Goal: Transaction & Acquisition: Book appointment/travel/reservation

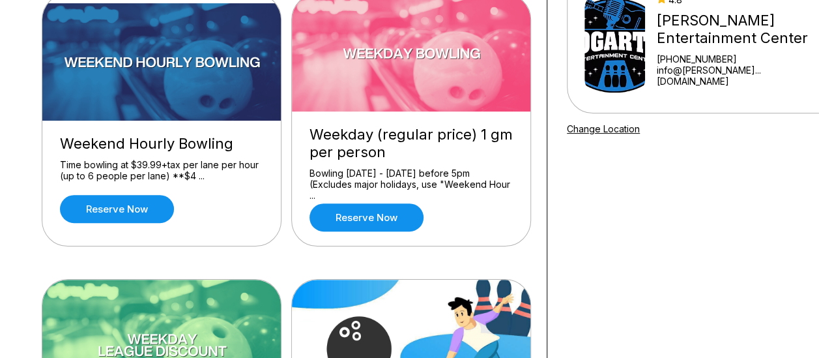
scroll to position [130, 0]
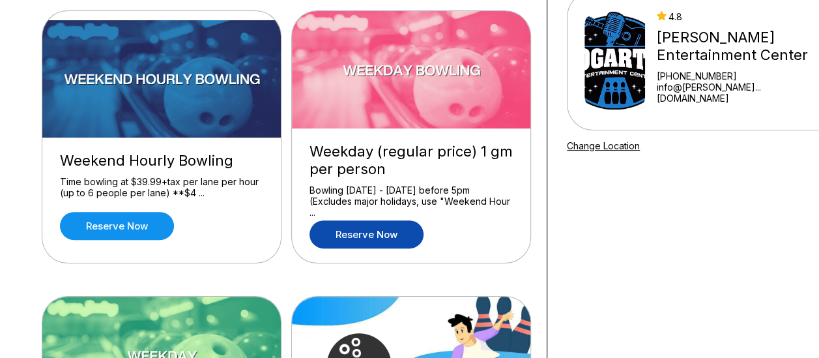
click at [391, 232] on link "Reserve now" at bounding box center [366, 234] width 114 height 28
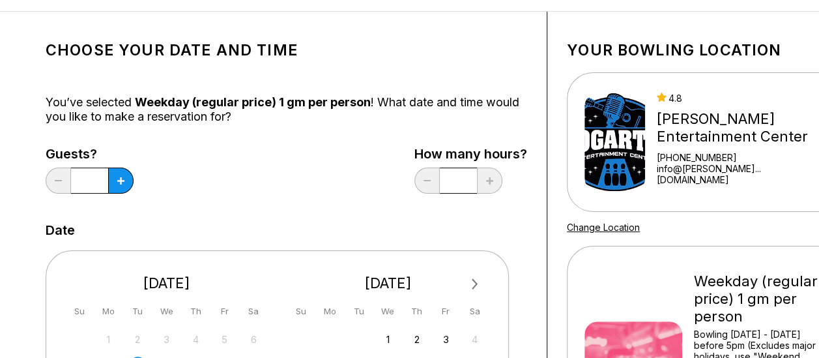
scroll to position [65, 0]
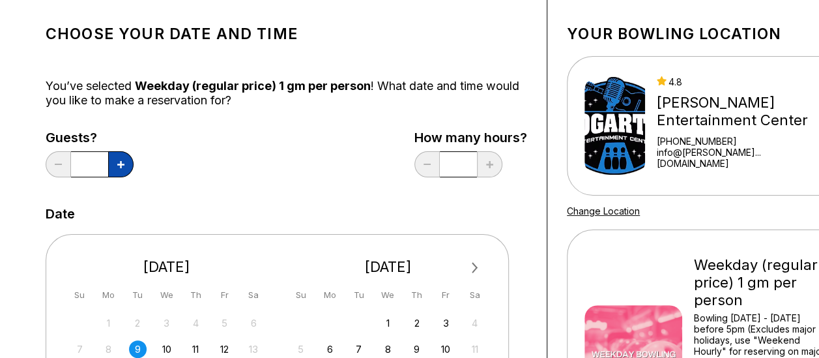
click at [130, 164] on button at bounding box center [120, 164] width 25 height 26
click at [129, 164] on button at bounding box center [120, 164] width 25 height 26
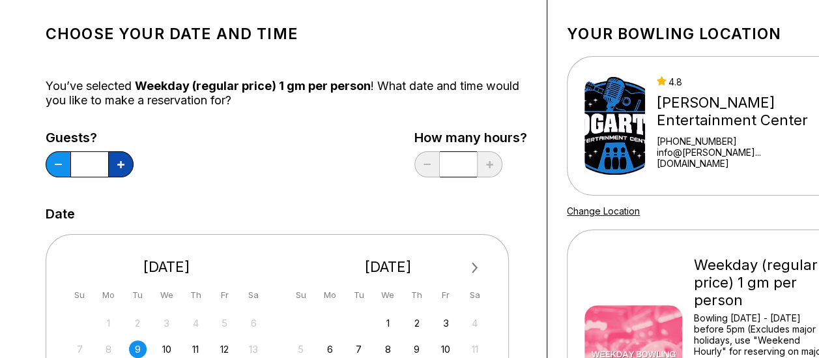
type input "*"
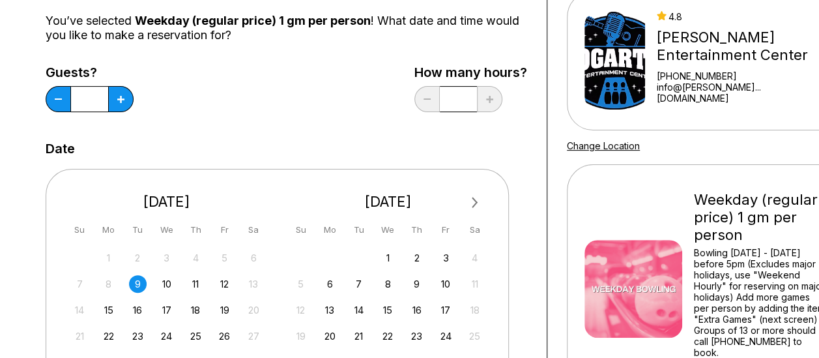
scroll to position [195, 0]
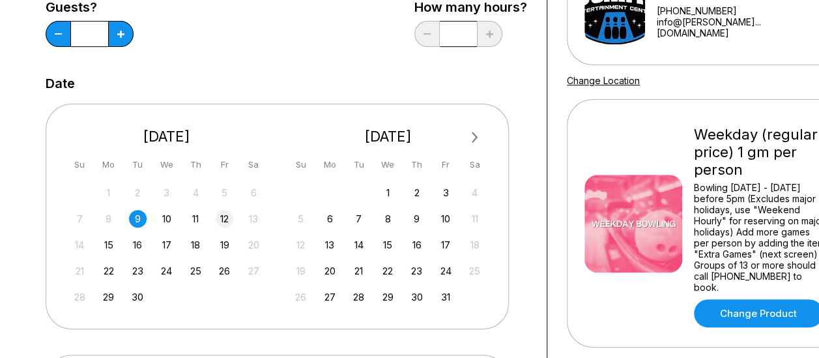
click at [224, 220] on div "12" at bounding box center [225, 219] width 18 height 18
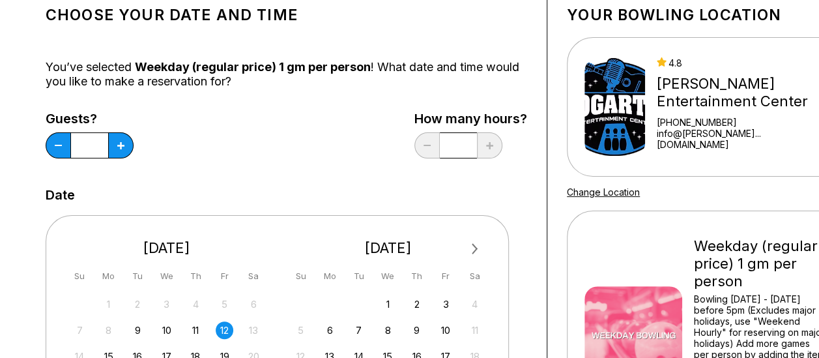
scroll to position [65, 0]
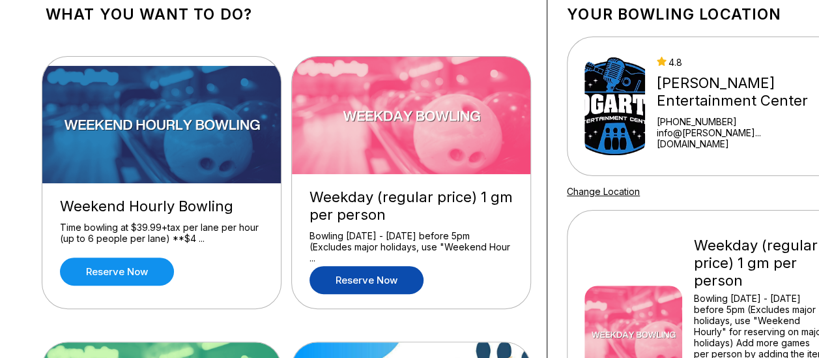
scroll to position [65, 0]
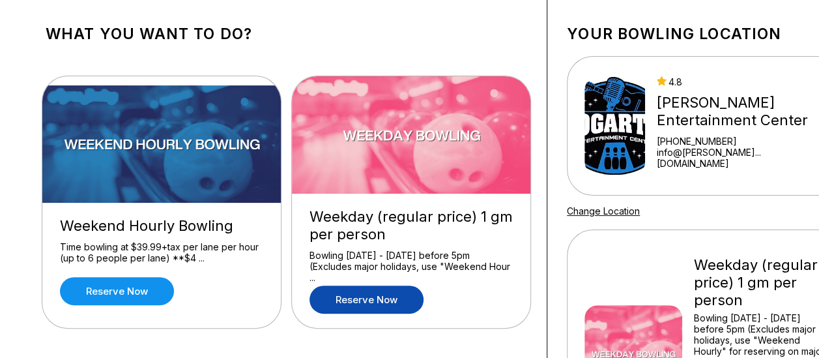
click at [387, 302] on link "Reserve now" at bounding box center [366, 299] width 114 height 28
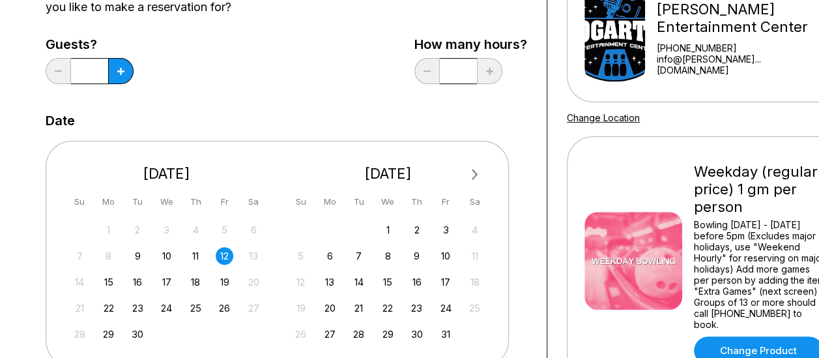
scroll to position [130, 0]
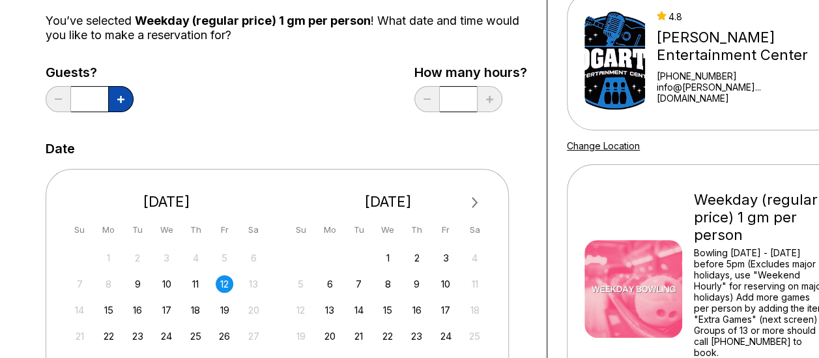
click at [126, 96] on button at bounding box center [120, 99] width 25 height 26
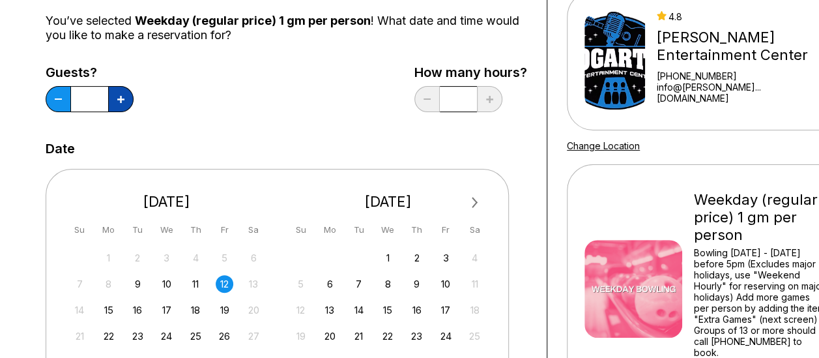
type input "*"
click at [302, 115] on div "Guests? * How many hours? *" at bounding box center [286, 91] width 481 height 53
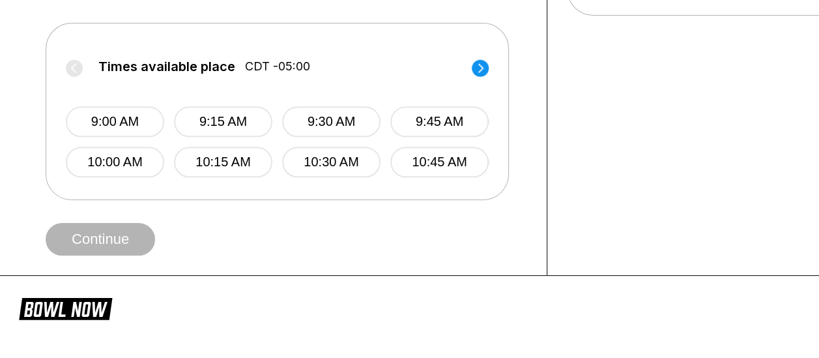
scroll to position [456, 0]
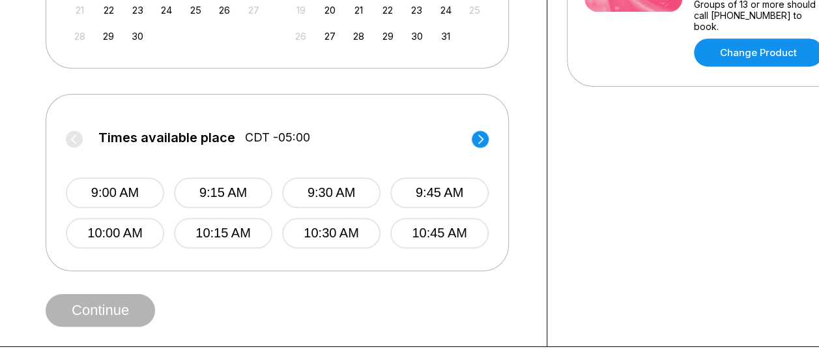
click at [483, 141] on circle at bounding box center [480, 138] width 17 height 17
